Goal: Find specific page/section: Find specific page/section

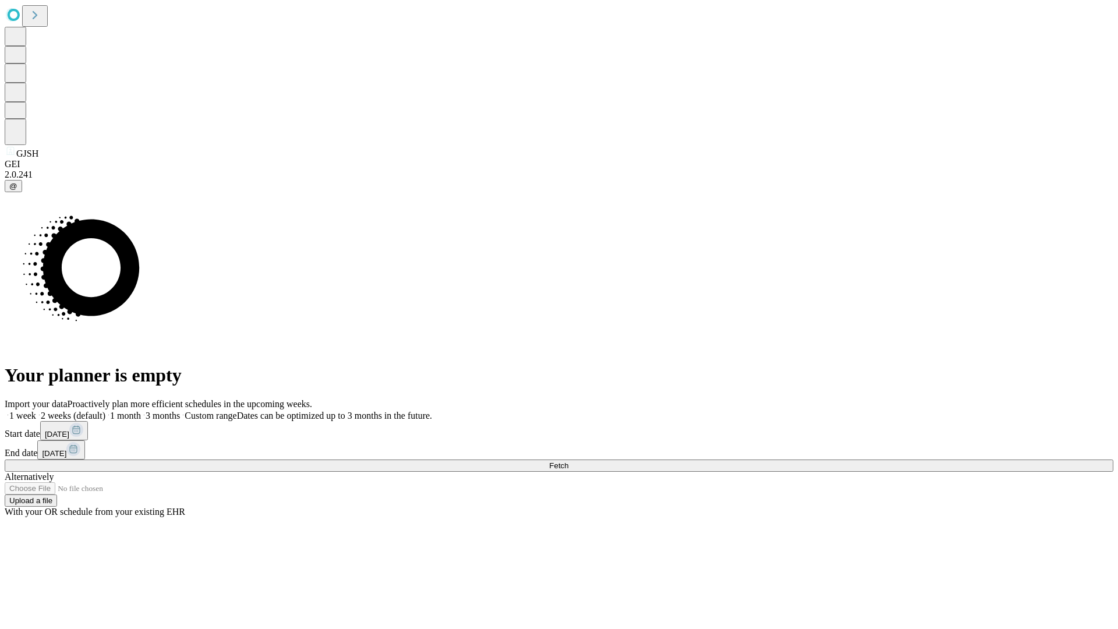
click at [568, 461] on span "Fetch" at bounding box center [558, 465] width 19 height 9
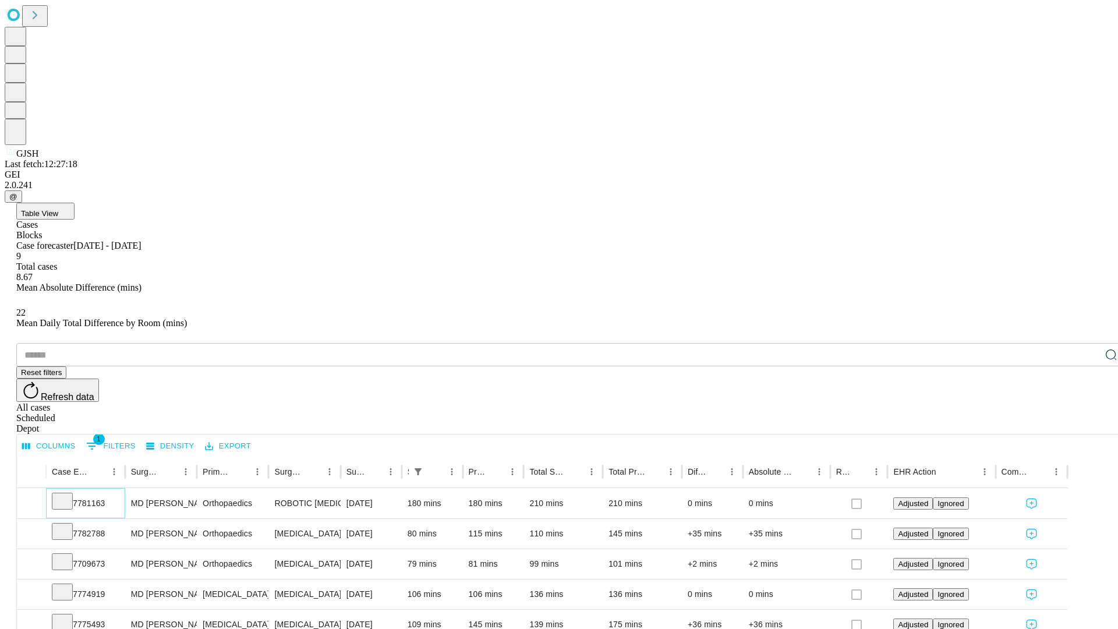
click at [68, 494] on icon at bounding box center [62, 500] width 12 height 12
